Goal: Task Accomplishment & Management: Complete application form

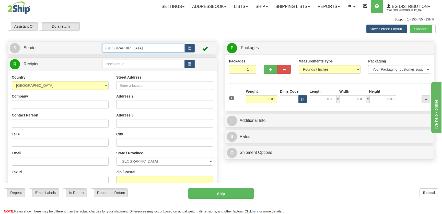
click at [125, 52] on input "[GEOGRAPHIC_DATA]" at bounding box center [143, 48] width 83 height 9
click at [95, 48] on tr "S Sender [GEOGRAPHIC_DATA]" at bounding box center [112, 48] width 205 height 10
click at [126, 56] on div "8-10" at bounding box center [142, 56] width 77 height 6
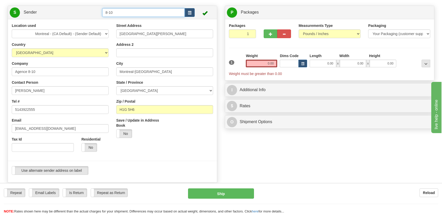
scroll to position [70, 0]
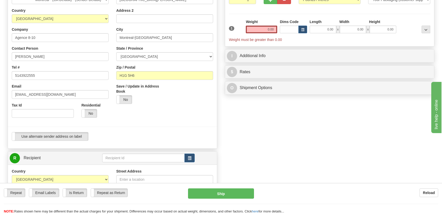
type input "8-10"
click at [137, 160] on input "text" at bounding box center [143, 157] width 83 height 9
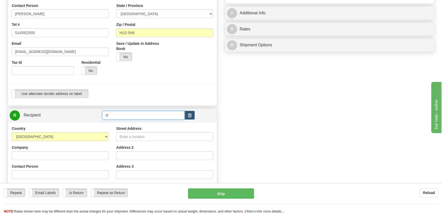
scroll to position [116, 0]
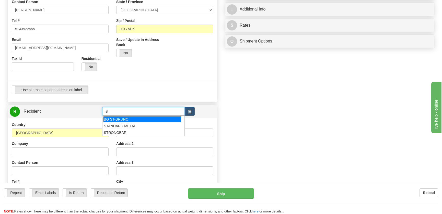
click at [120, 120] on div "BG ST-BRUNO" at bounding box center [142, 119] width 77 height 6
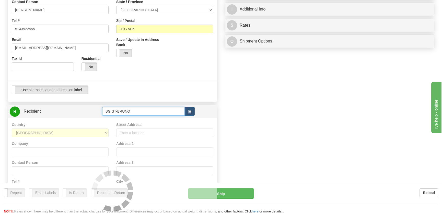
type input "BG ST-BRUNO"
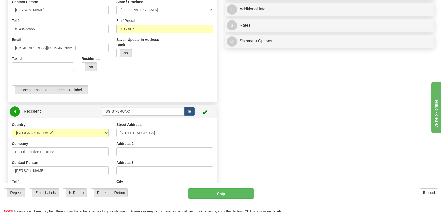
scroll to position [0, 0]
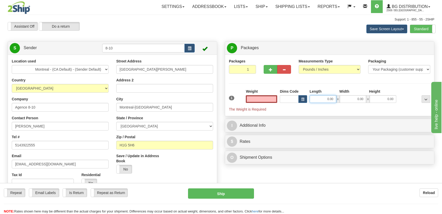
type input "0.00"
click at [326, 97] on input "0.00" at bounding box center [323, 99] width 27 height 8
type input "0.00"
click at [266, 69] on button "button" at bounding box center [271, 69] width 14 height 9
radio input "true"
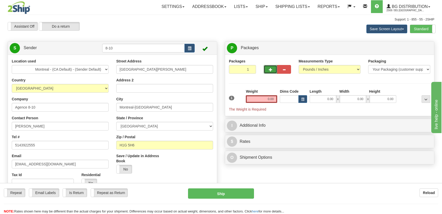
type input "2"
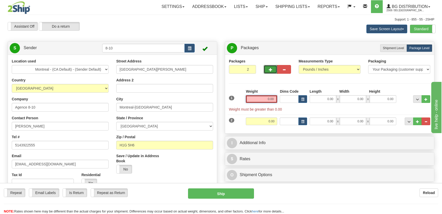
click at [262, 100] on input "0.00" at bounding box center [261, 99] width 31 height 8
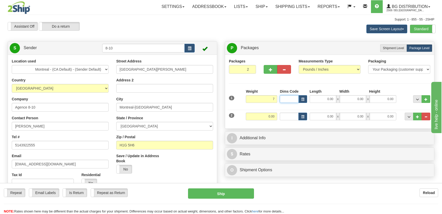
type input "7.00"
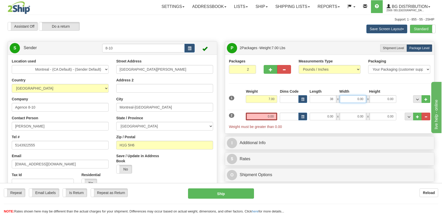
type input "38.00"
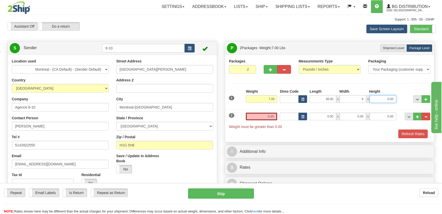
type input "6.00"
type input "5.00"
click at [332, 117] on input "0.00" at bounding box center [323, 116] width 27 height 8
type input "53.00"
type input "6.00"
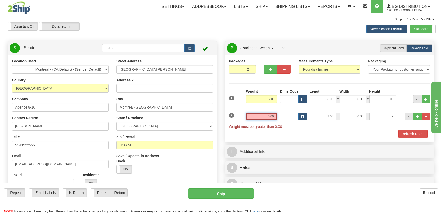
type input "2.00"
click at [268, 116] on input "0.00" at bounding box center [261, 116] width 31 height 8
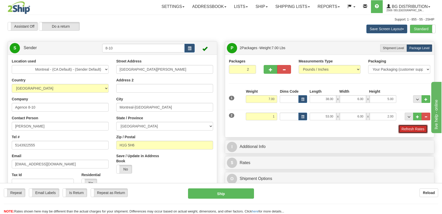
click at [408, 128] on button "Refresh Rates" at bounding box center [412, 128] width 29 height 9
type input "1.00"
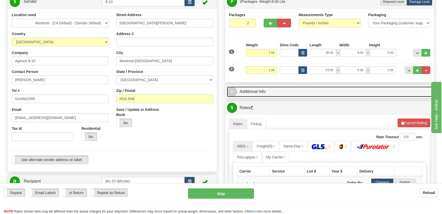
click at [314, 88] on link "I Additional Info" at bounding box center [329, 91] width 205 height 10
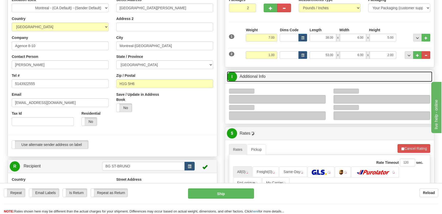
scroll to position [70, 0]
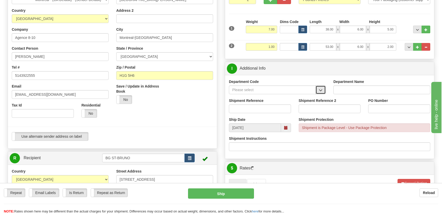
click at [318, 87] on button "button" at bounding box center [321, 89] width 10 height 9
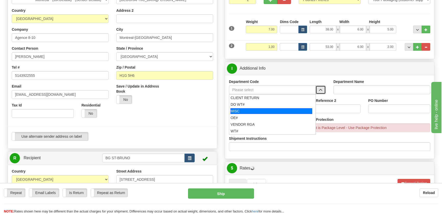
click at [248, 110] on div "MISC" at bounding box center [272, 111] width 82 height 6
type input "MISC"
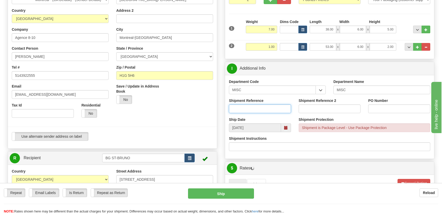
click at [248, 108] on input "Shipment Reference" at bounding box center [260, 108] width 62 height 9
type input "8001829-00"
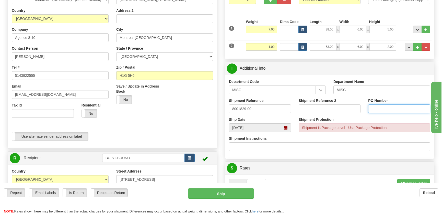
click at [388, 109] on input "PO Number" at bounding box center [399, 108] width 62 height 9
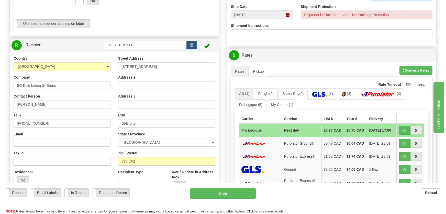
scroll to position [209, 0]
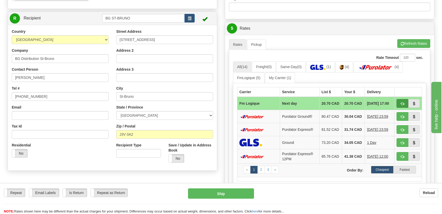
type input "."
click at [402, 103] on span "button" at bounding box center [403, 103] width 4 height 3
type input "jour"
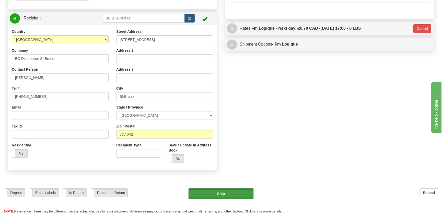
click at [223, 191] on button "Ship" at bounding box center [221, 193] width 66 height 10
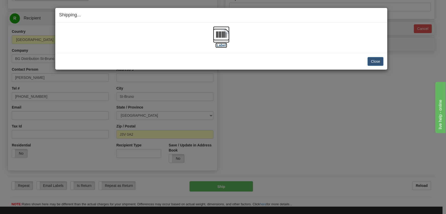
click at [228, 35] on img at bounding box center [221, 34] width 16 height 16
click at [375, 61] on button "Close" at bounding box center [375, 61] width 16 height 9
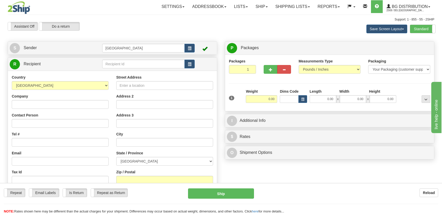
click at [191, 32] on div "Assistant On Assistant Off Do a return Do a return Previous Next Save Screen La…" at bounding box center [221, 29] width 434 height 14
click at [206, 32] on div "Assistant On Assistant Off Do a return Do a return Previous Next Save Screen La…" at bounding box center [221, 29] width 434 height 14
click at [198, 33] on div "Assistant On Assistant Off Do a return Do a return Previous Next Save Screen La…" at bounding box center [221, 29] width 434 height 14
click at [283, 4] on link "Shipping lists" at bounding box center [293, 6] width 42 height 13
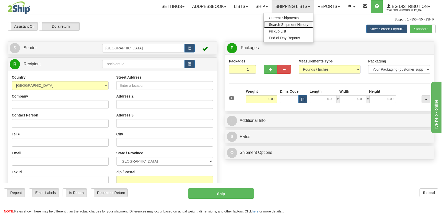
click at [285, 26] on span "Search Shipment History" at bounding box center [289, 24] width 40 height 4
